Goal: Browse casually: Explore the website without a specific task or goal

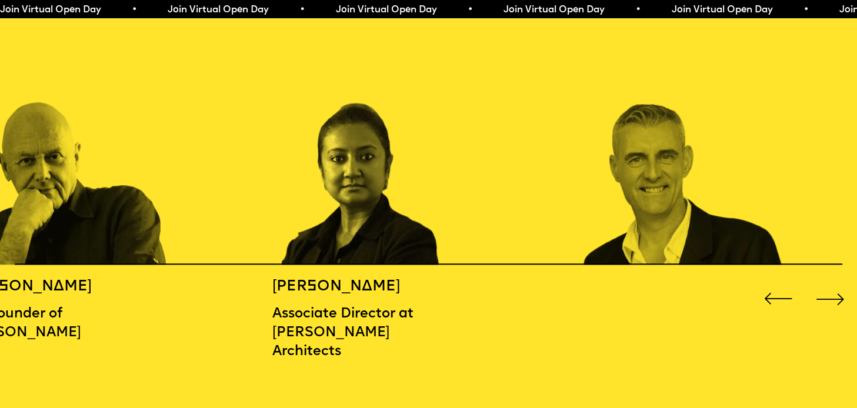
scroll to position [1353, 0]
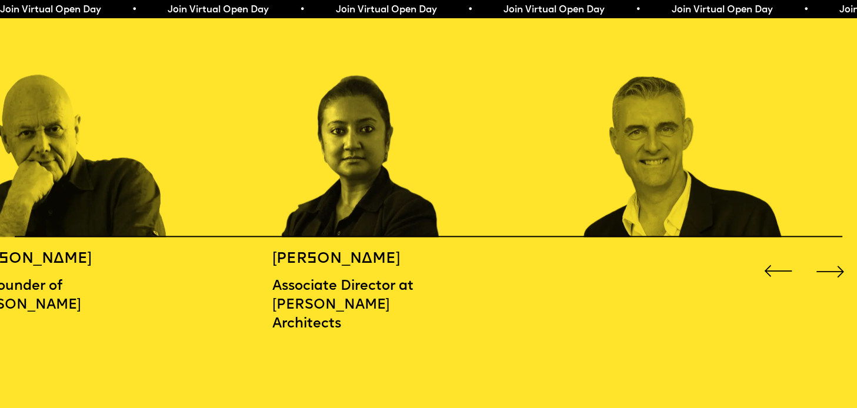
click at [833, 269] on div "Next slide" at bounding box center [830, 271] width 34 height 34
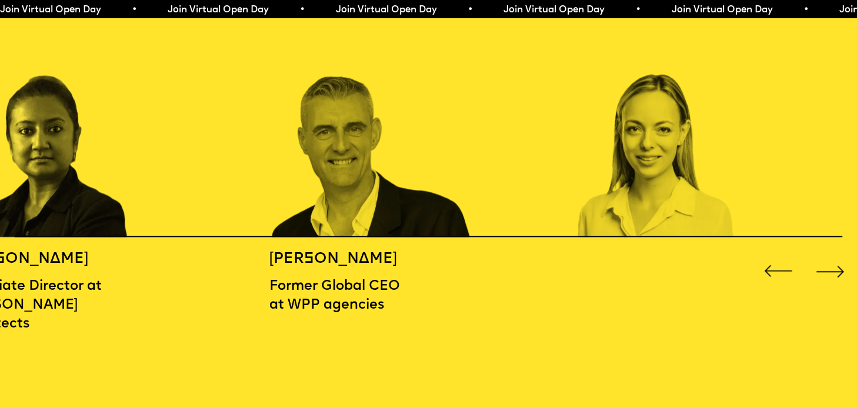
click at [833, 269] on div "Next slide" at bounding box center [830, 271] width 34 height 34
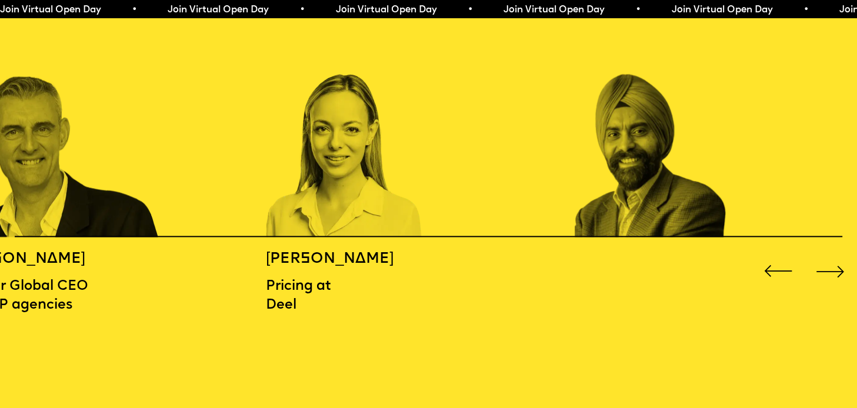
click at [833, 269] on div "Next slide" at bounding box center [830, 271] width 34 height 34
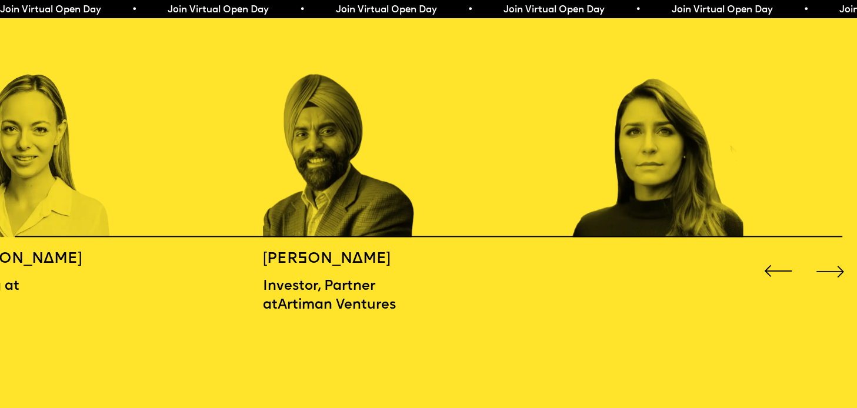
click at [833, 269] on div "Next slide" at bounding box center [830, 271] width 34 height 34
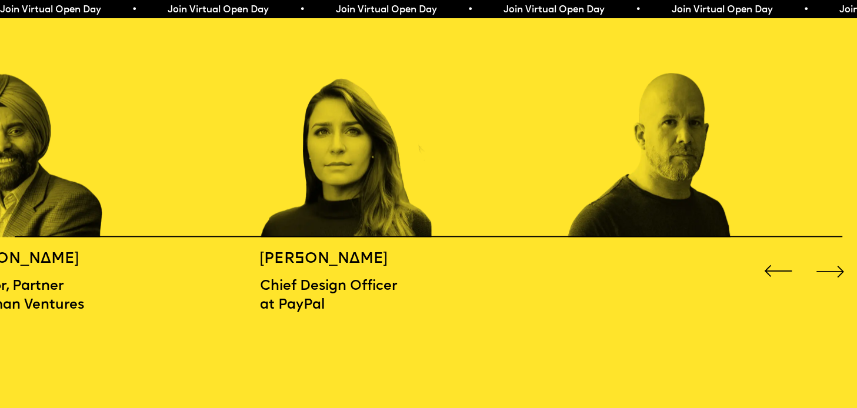
click at [833, 269] on div "Next slide" at bounding box center [830, 271] width 34 height 34
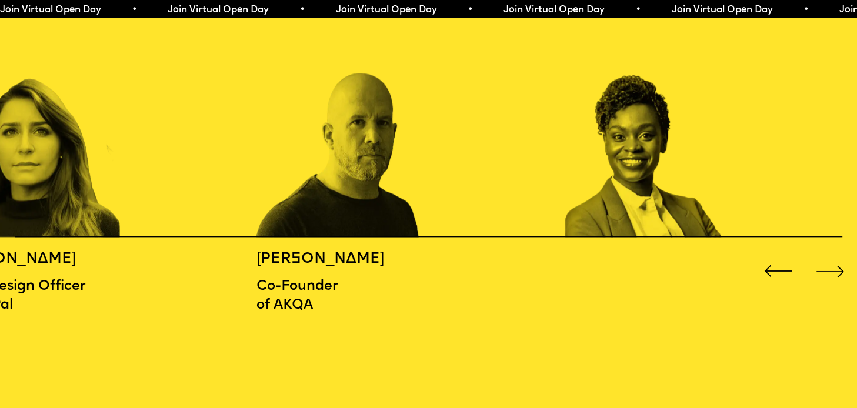
click at [833, 269] on div "Next slide" at bounding box center [830, 271] width 34 height 34
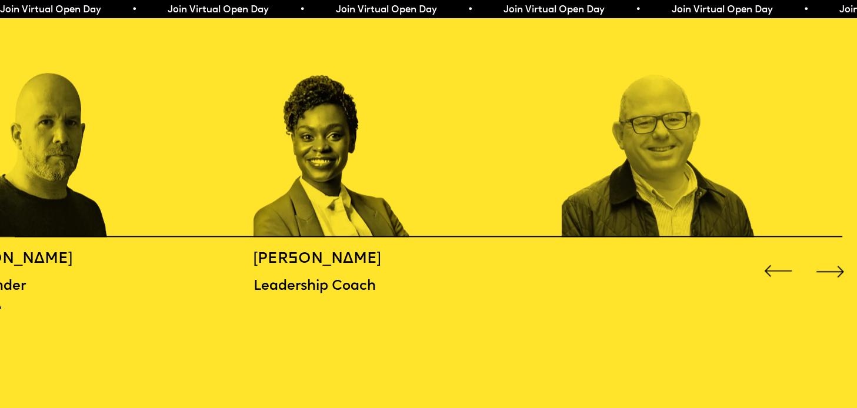
click at [833, 269] on div "Next slide" at bounding box center [830, 271] width 34 height 34
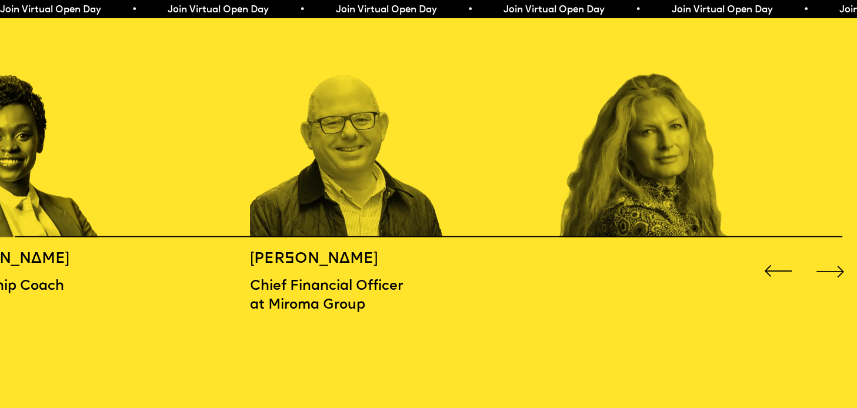
click at [834, 269] on div "Next slide" at bounding box center [830, 271] width 34 height 34
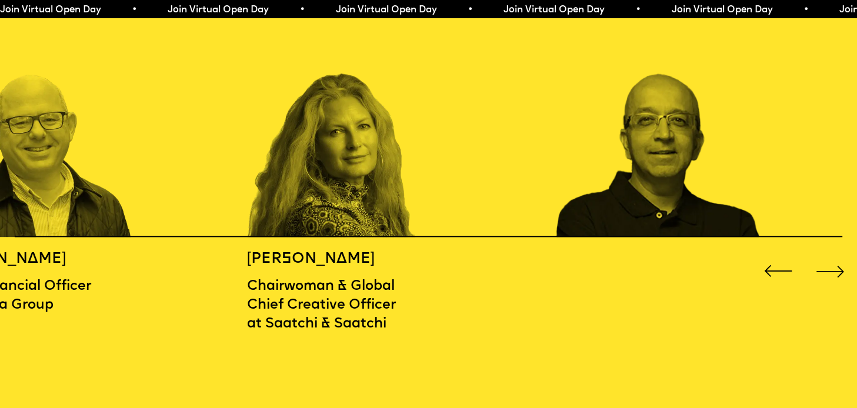
click at [834, 269] on div "Next slide" at bounding box center [830, 271] width 34 height 34
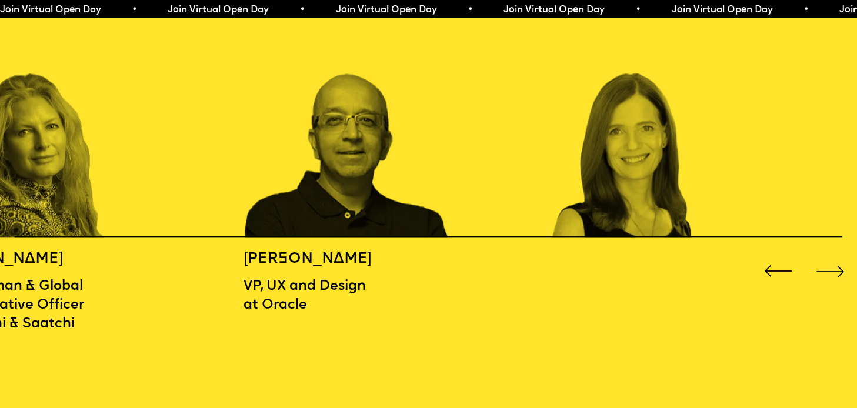
click at [834, 269] on div "Next slide" at bounding box center [830, 271] width 34 height 34
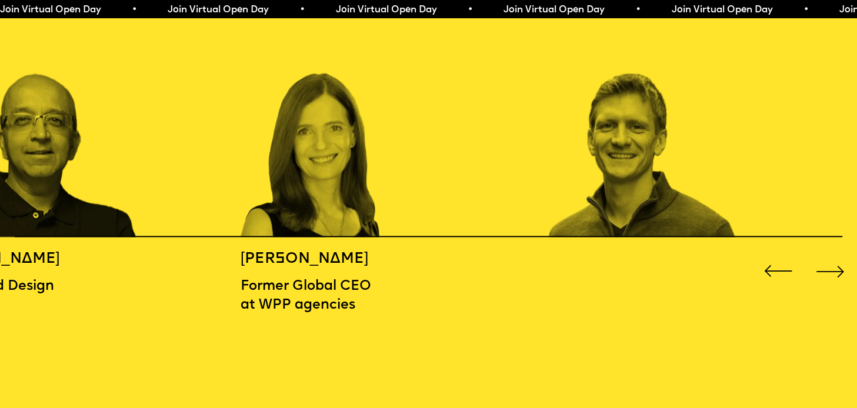
click at [837, 269] on div "Next slide" at bounding box center [830, 271] width 34 height 34
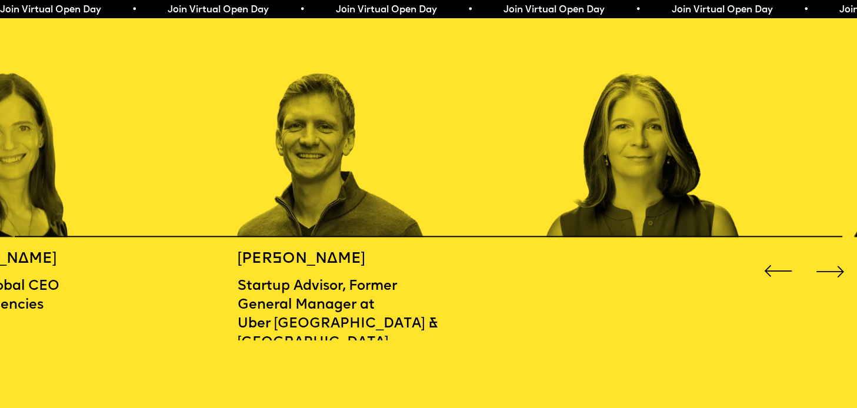
click at [837, 269] on div "Next slide" at bounding box center [830, 271] width 34 height 34
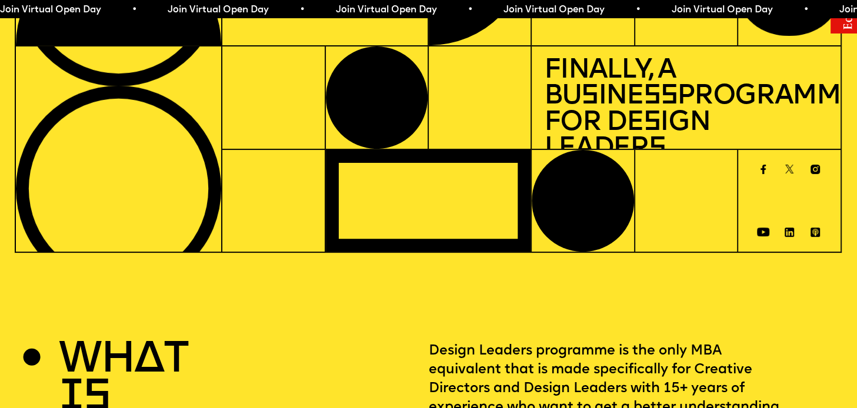
scroll to position [0, 0]
